Goal: Information Seeking & Learning: Find specific fact

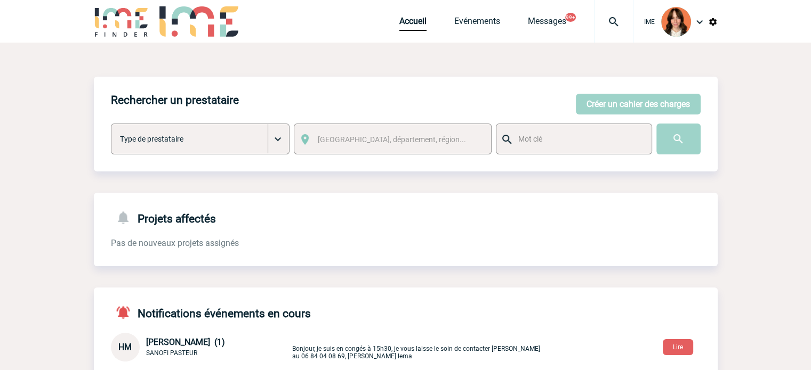
click at [601, 19] on img at bounding box center [613, 21] width 38 height 13
type input "2000425070"
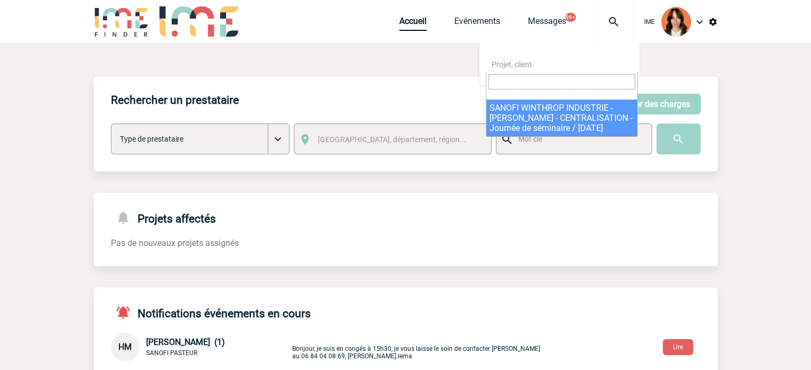
select select "24571"
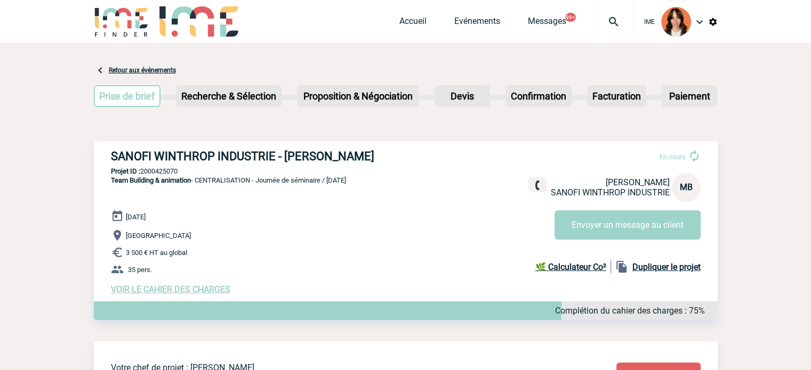
drag, startPoint x: 367, startPoint y: 156, endPoint x: 423, endPoint y: 154, distance: 56.0
click at [423, 154] on div "SANOFI WINTHROP INDUSTRIE - Marlène BROSSIER En cours Marlène BROSSIER SANOFI W…" at bounding box center [405, 222] width 623 height 162
click at [169, 170] on p "Projet ID : 2000425070" at bounding box center [405, 171] width 623 height 8
copy p "2000425070"
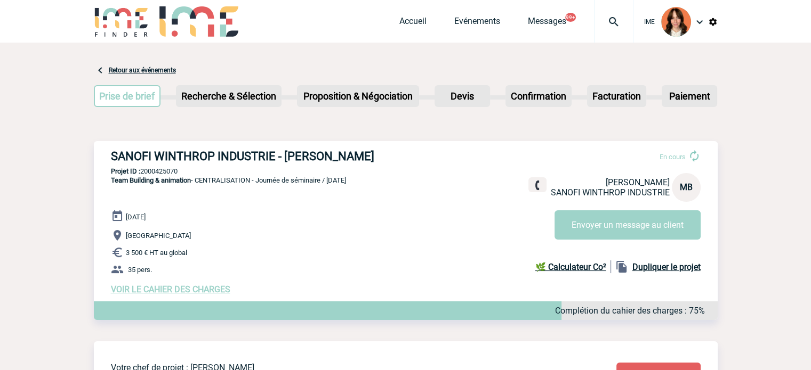
click at [612, 19] on img at bounding box center [613, 21] width 38 height 13
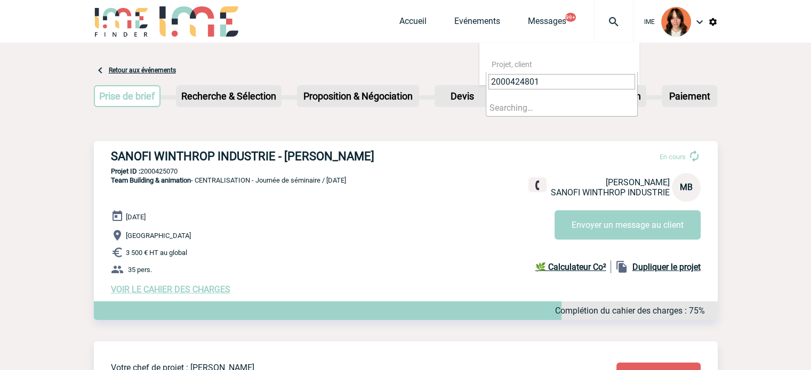
type input "2000424801"
select select "24302"
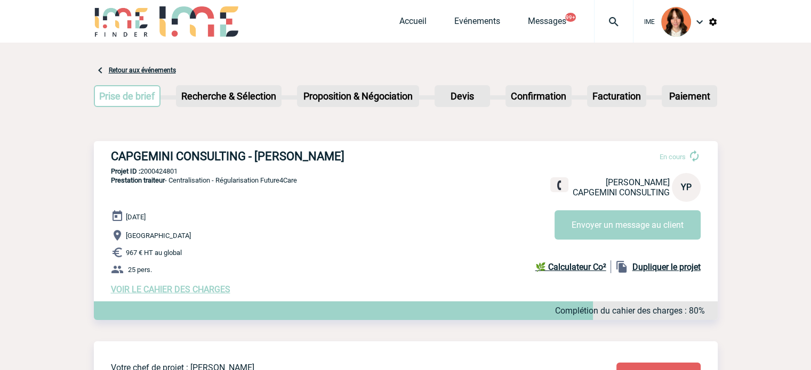
click at [175, 183] on span "Prestation traiteur - Centralisation - Régularisation Future4Care" at bounding box center [204, 180] width 186 height 8
copy span "Centralisation"
drag, startPoint x: 109, startPoint y: 158, endPoint x: 588, endPoint y: 115, distance: 481.5
click at [364, 157] on div "CAPGEMINI CONSULTING - [PERSON_NAME] En cours [PERSON_NAME] CAPGEMINI CONSULTIN…" at bounding box center [405, 222] width 623 height 162
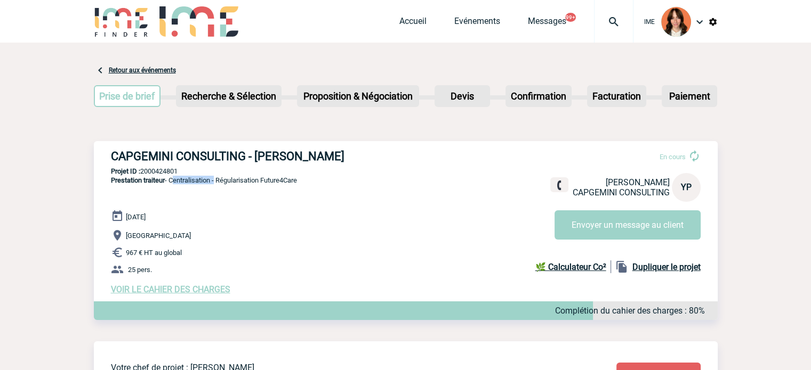
copy h3 "CAPGEMINI CONSULTING - [PERSON_NAME]"
click at [159, 172] on p "Projet ID : 2000424801" at bounding box center [405, 171] width 623 height 8
copy p "2000424801"
click at [311, 186] on div "CAPGEMINI CONSULTING - [PERSON_NAME] En cours [PERSON_NAME] CAPGEMINI CONSULTIN…" at bounding box center [405, 222] width 623 height 162
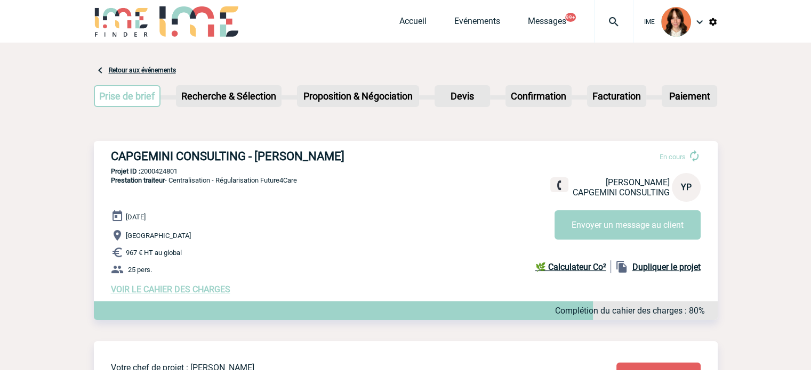
drag, startPoint x: 313, startPoint y: 186, endPoint x: 266, endPoint y: 183, distance: 46.4
click at [266, 183] on div "CAPGEMINI CONSULTING - [PERSON_NAME] En cours [PERSON_NAME] CAPGEMINI CONSULTIN…" at bounding box center [405, 222] width 623 height 162
copy span "Future4Care"
drag, startPoint x: 405, startPoint y: 23, endPoint x: 411, endPoint y: 29, distance: 8.7
click at [405, 23] on link "Accueil" at bounding box center [412, 23] width 27 height 15
